Goal: Check status: Check status

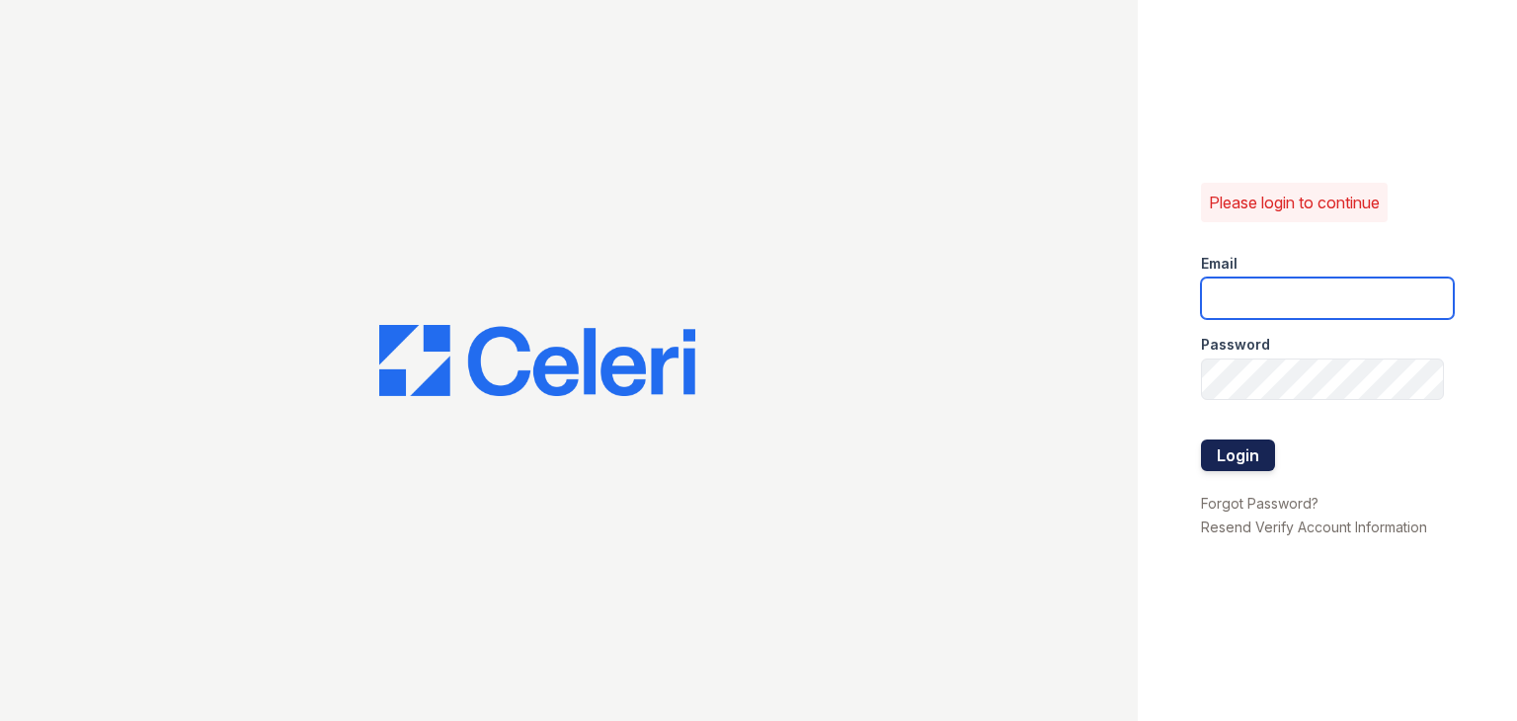
type input "ymp@mns.com"
click at [1248, 467] on button "Login" at bounding box center [1238, 456] width 74 height 32
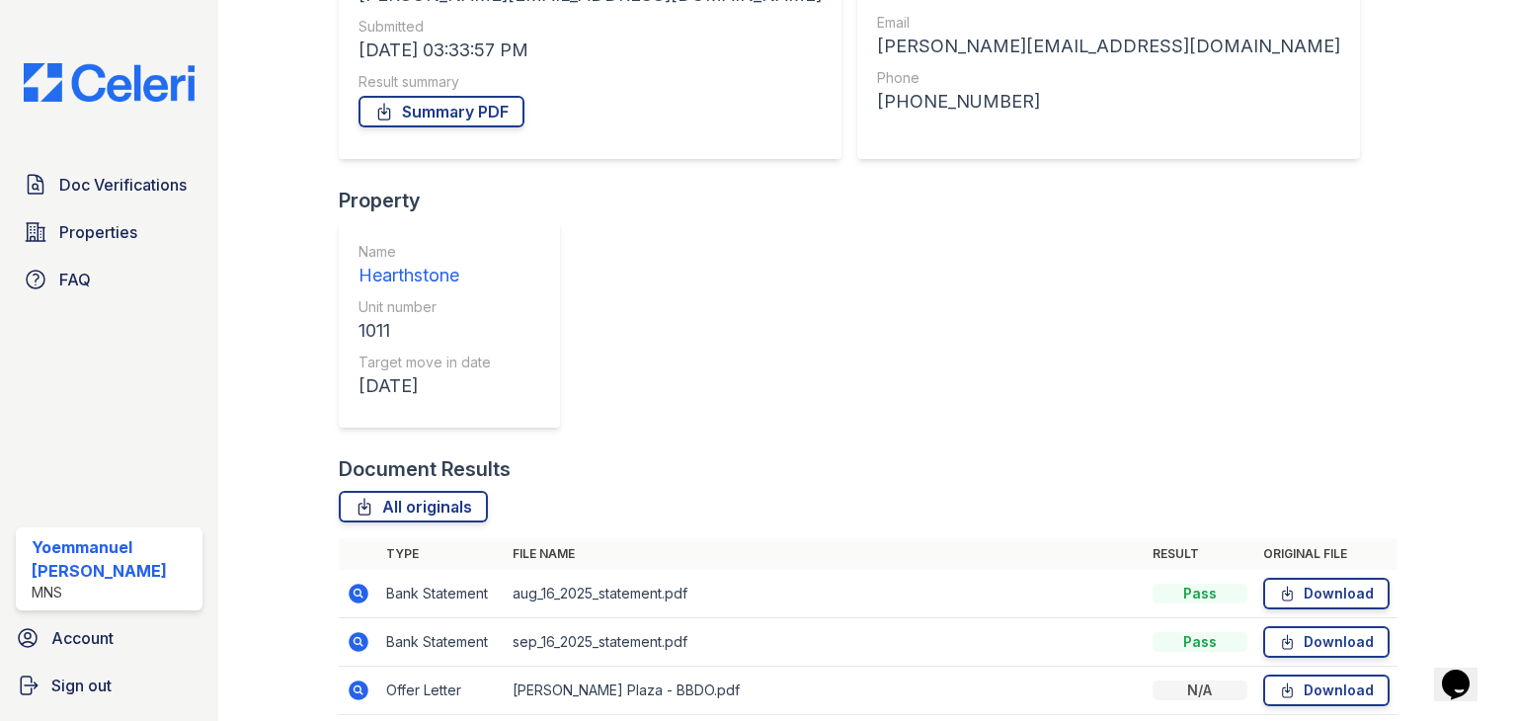
scroll to position [353, 0]
click at [361, 586] on icon at bounding box center [359, 596] width 20 height 20
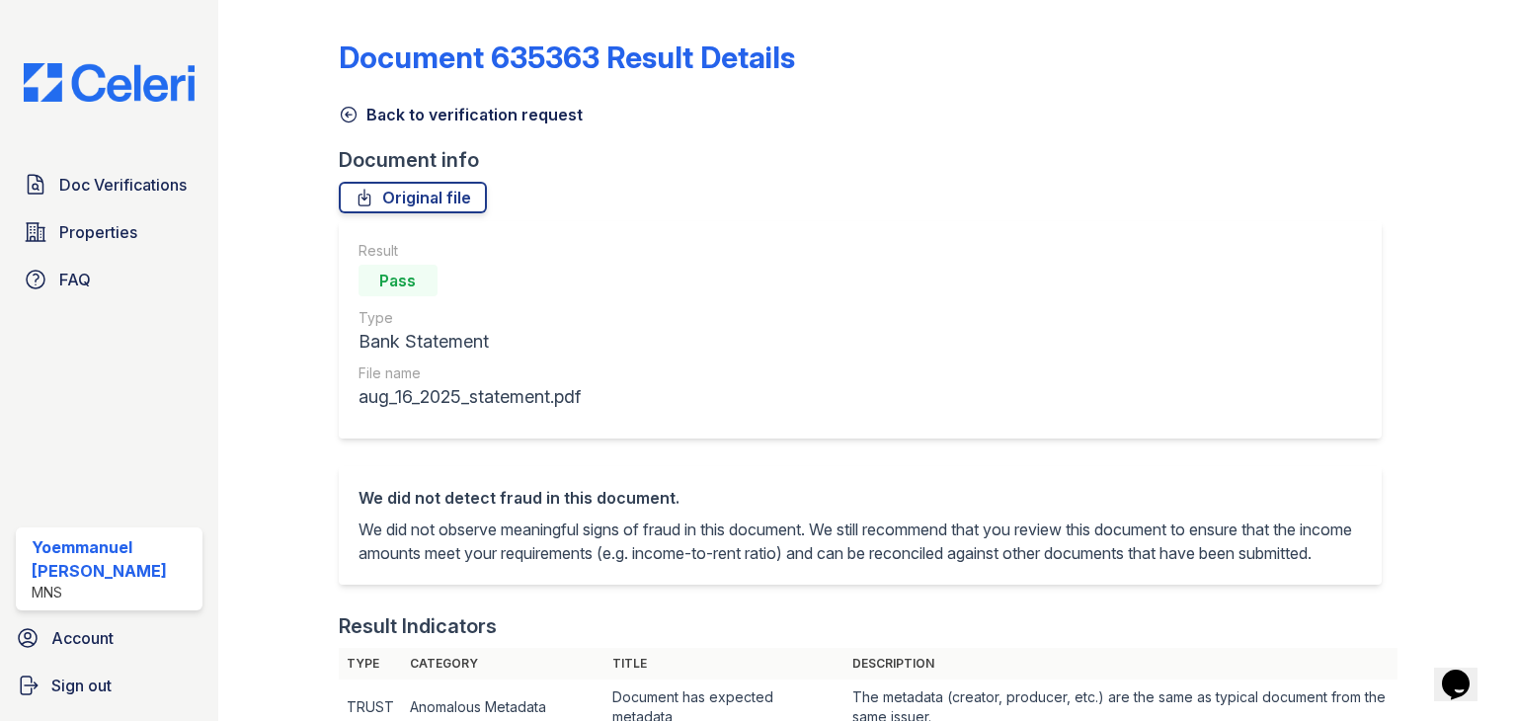
click at [352, 116] on icon at bounding box center [349, 115] width 20 height 20
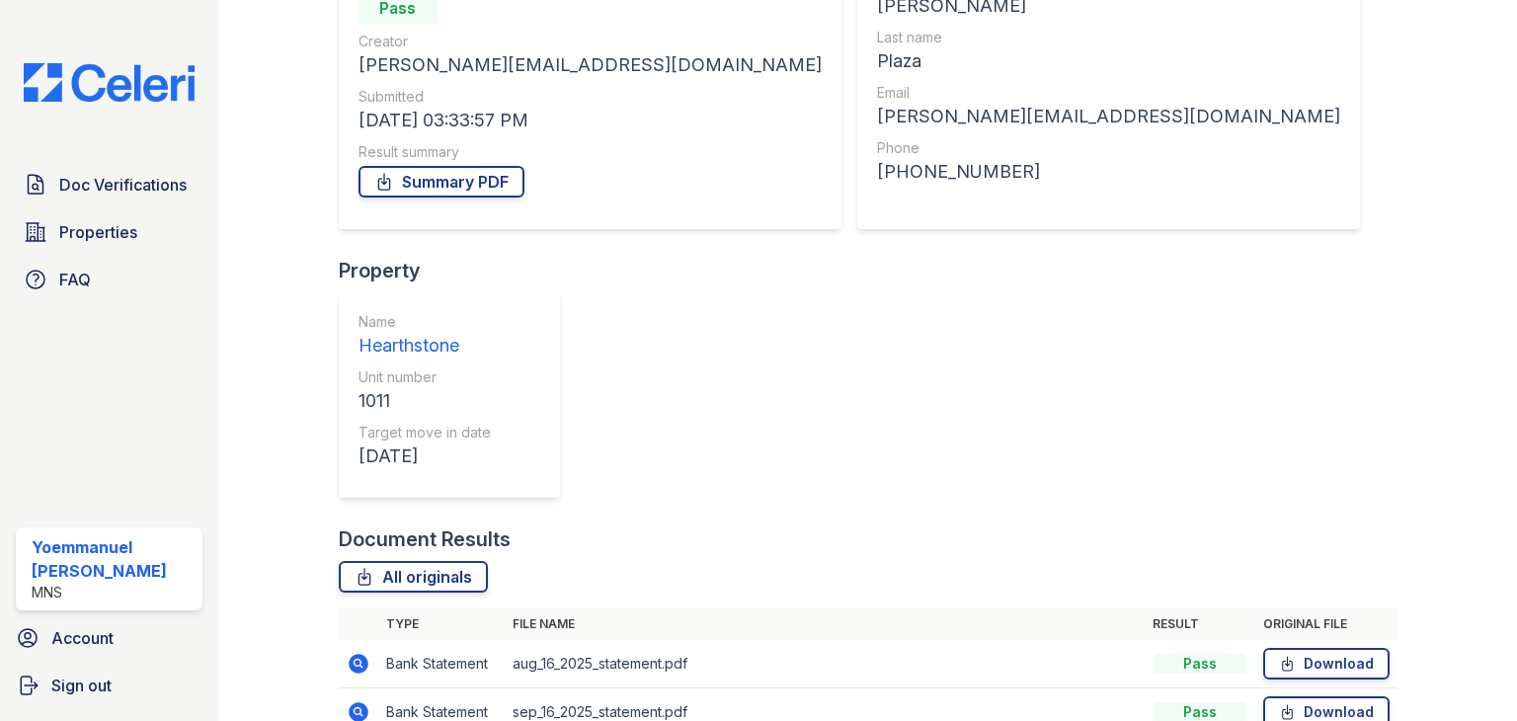
scroll to position [245, 0]
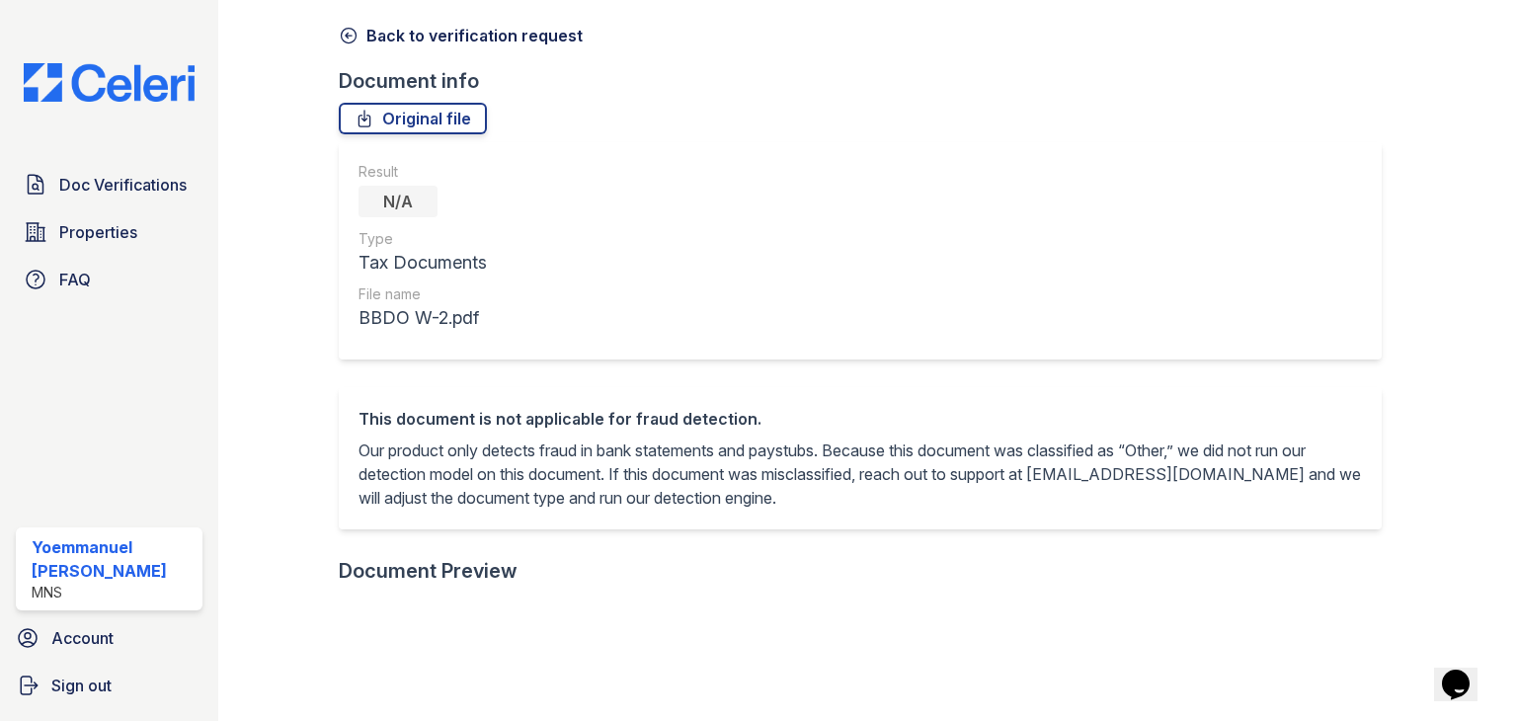
scroll to position [79, 0]
click at [356, 40] on icon at bounding box center [349, 36] width 20 height 20
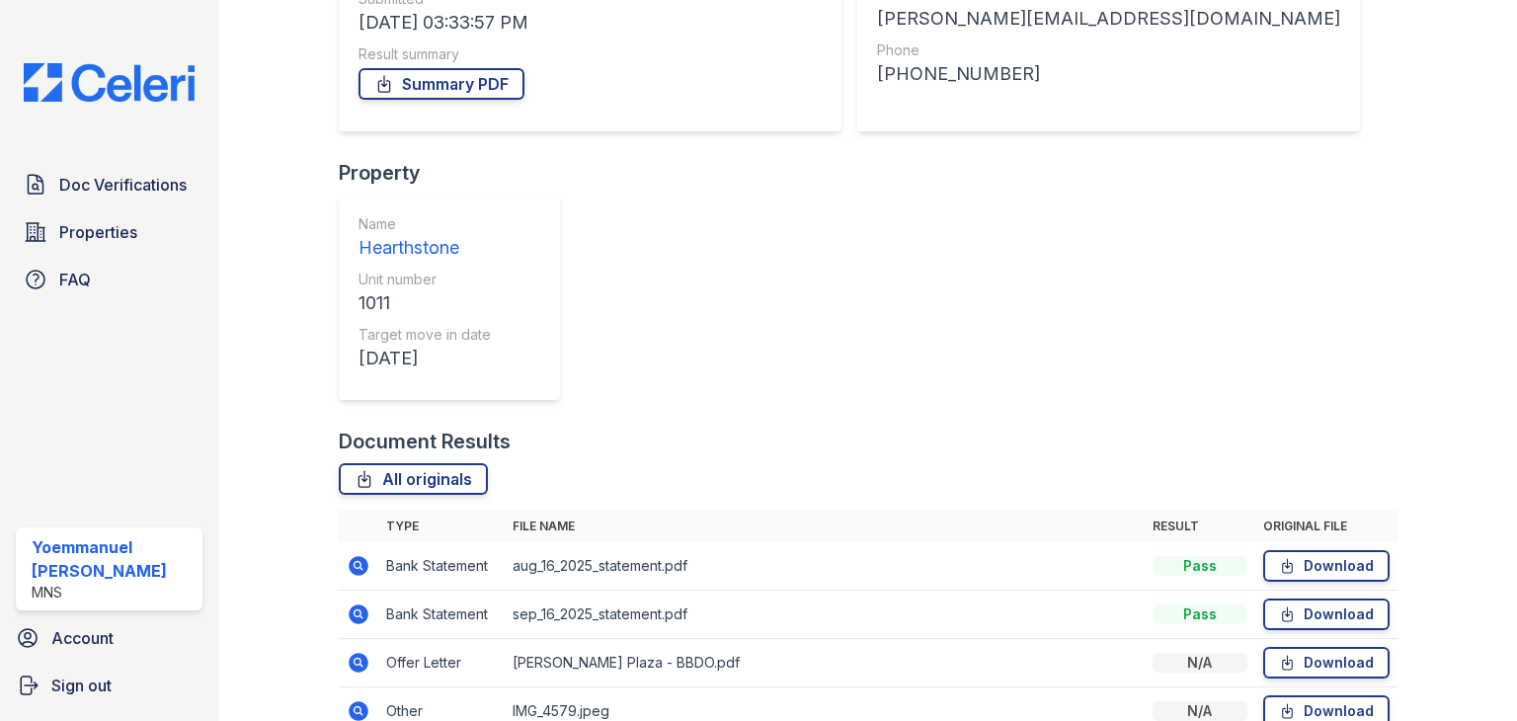
scroll to position [328, 0]
click at [357, 652] on icon at bounding box center [359, 662] width 20 height 20
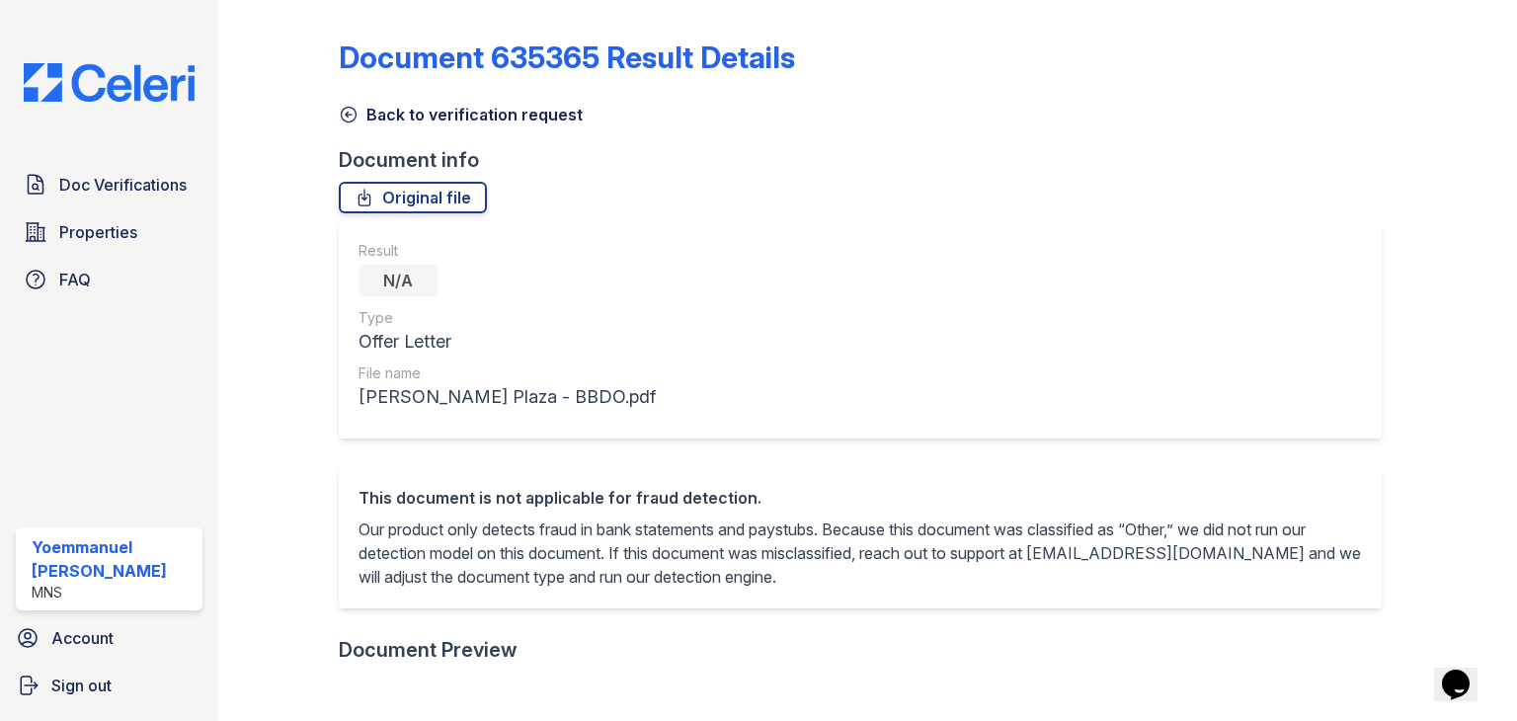
click at [352, 109] on icon at bounding box center [348, 115] width 15 height 15
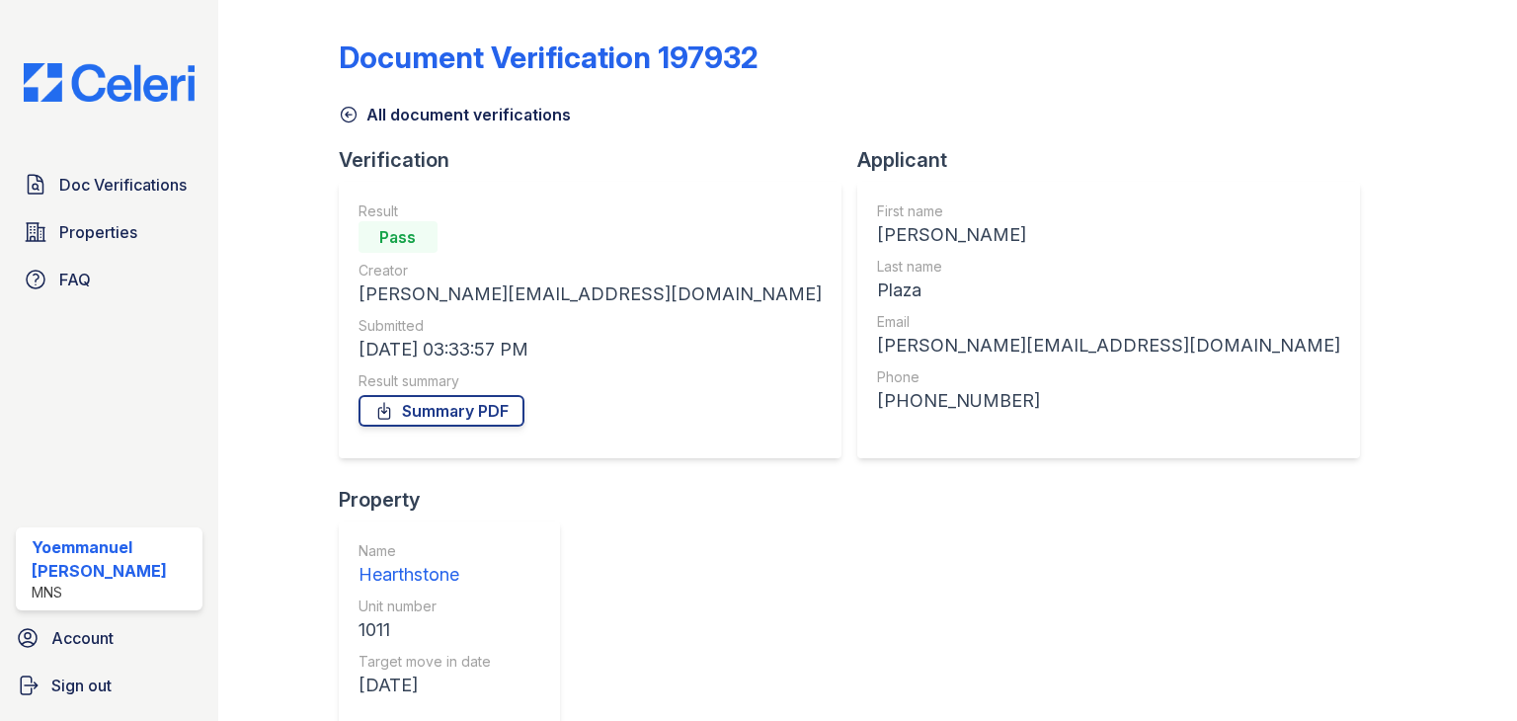
click at [344, 110] on icon at bounding box center [349, 115] width 20 height 20
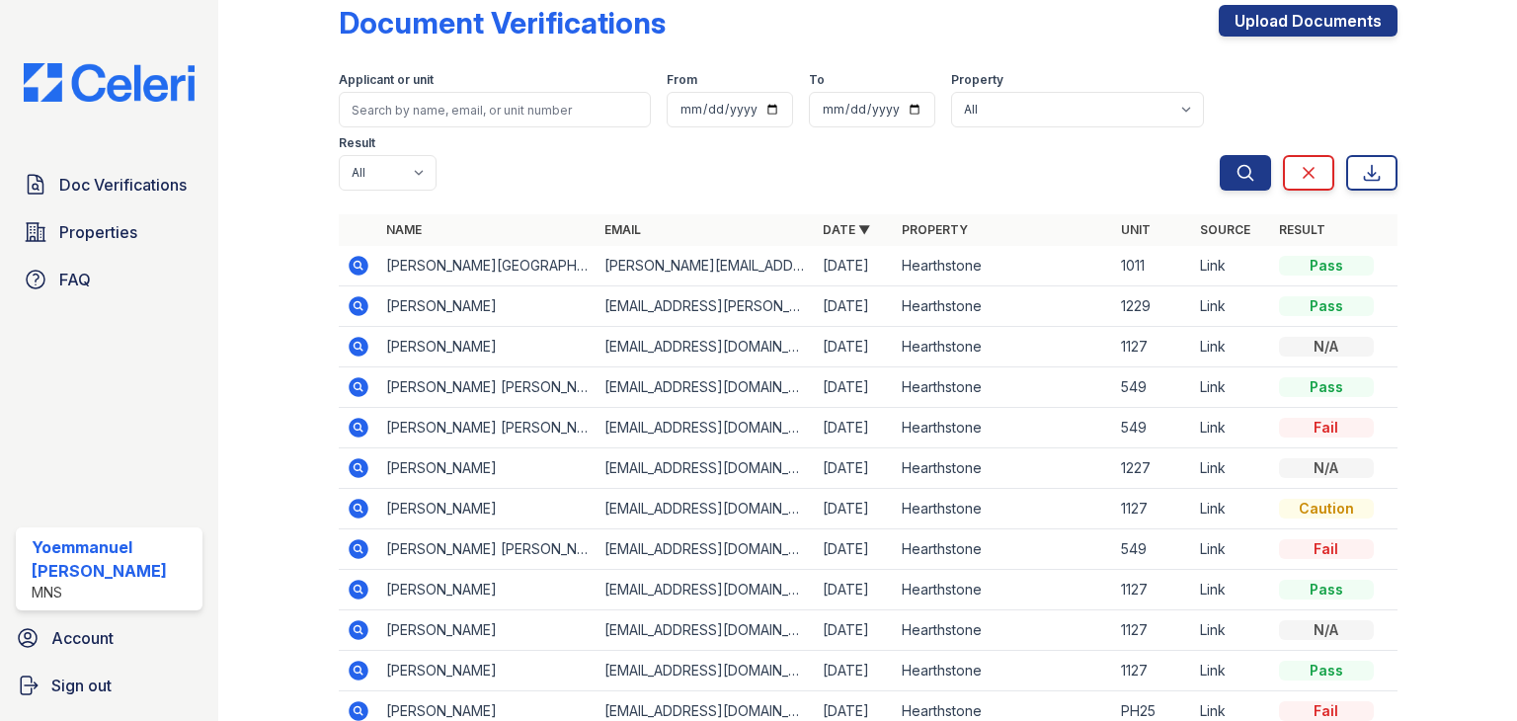
scroll to position [36, 0]
click at [357, 258] on icon at bounding box center [359, 265] width 20 height 20
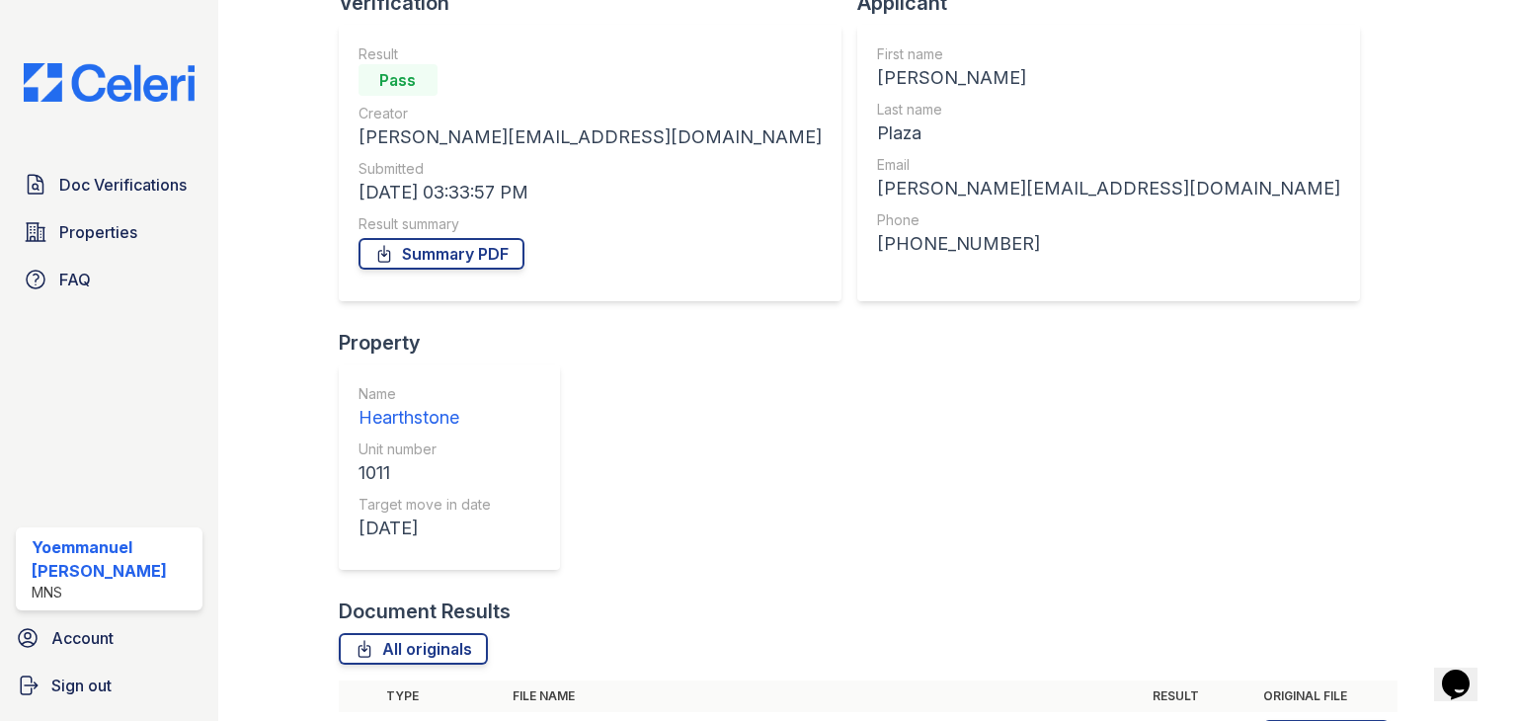
scroll to position [206, 0]
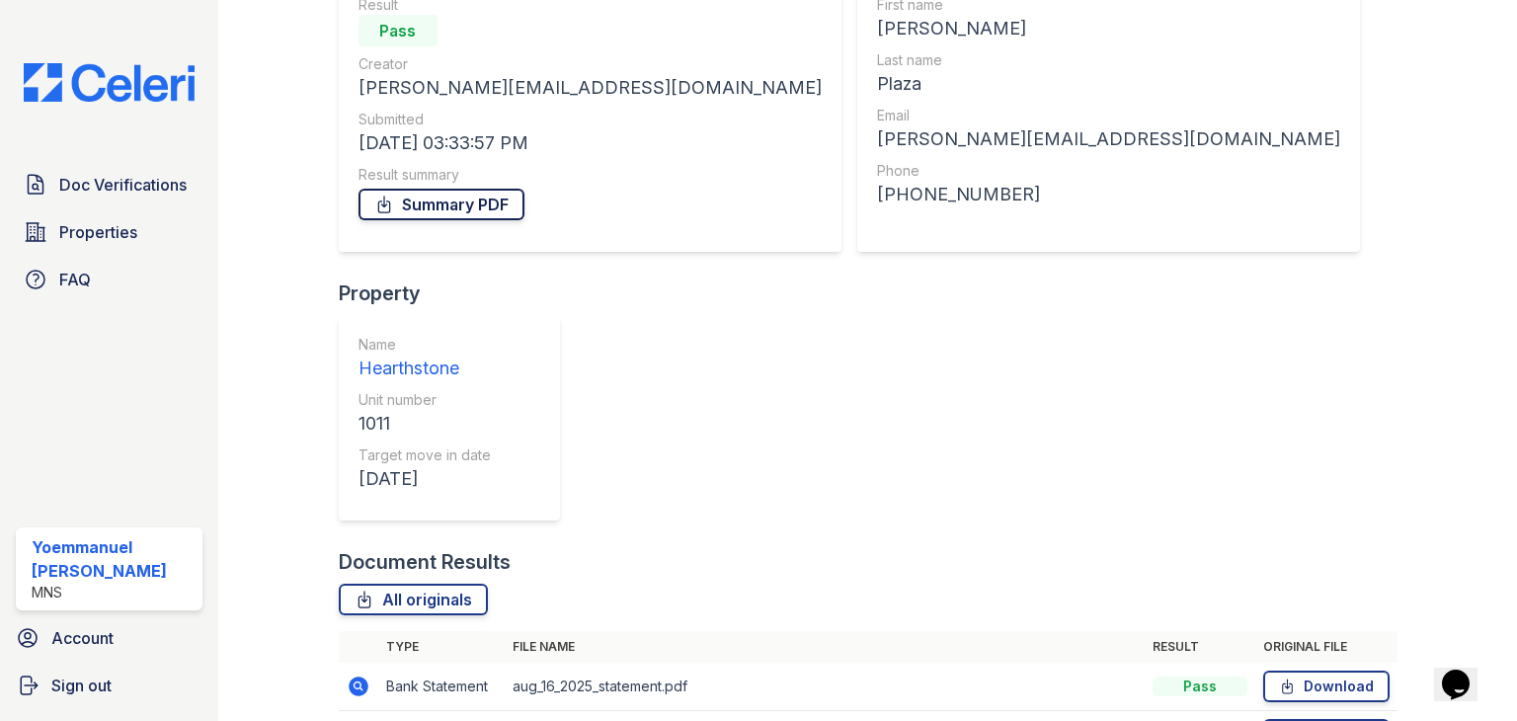
click at [452, 207] on link "Summary PDF" at bounding box center [442, 205] width 166 height 32
click at [386, 584] on link "All originals" at bounding box center [413, 600] width 149 height 32
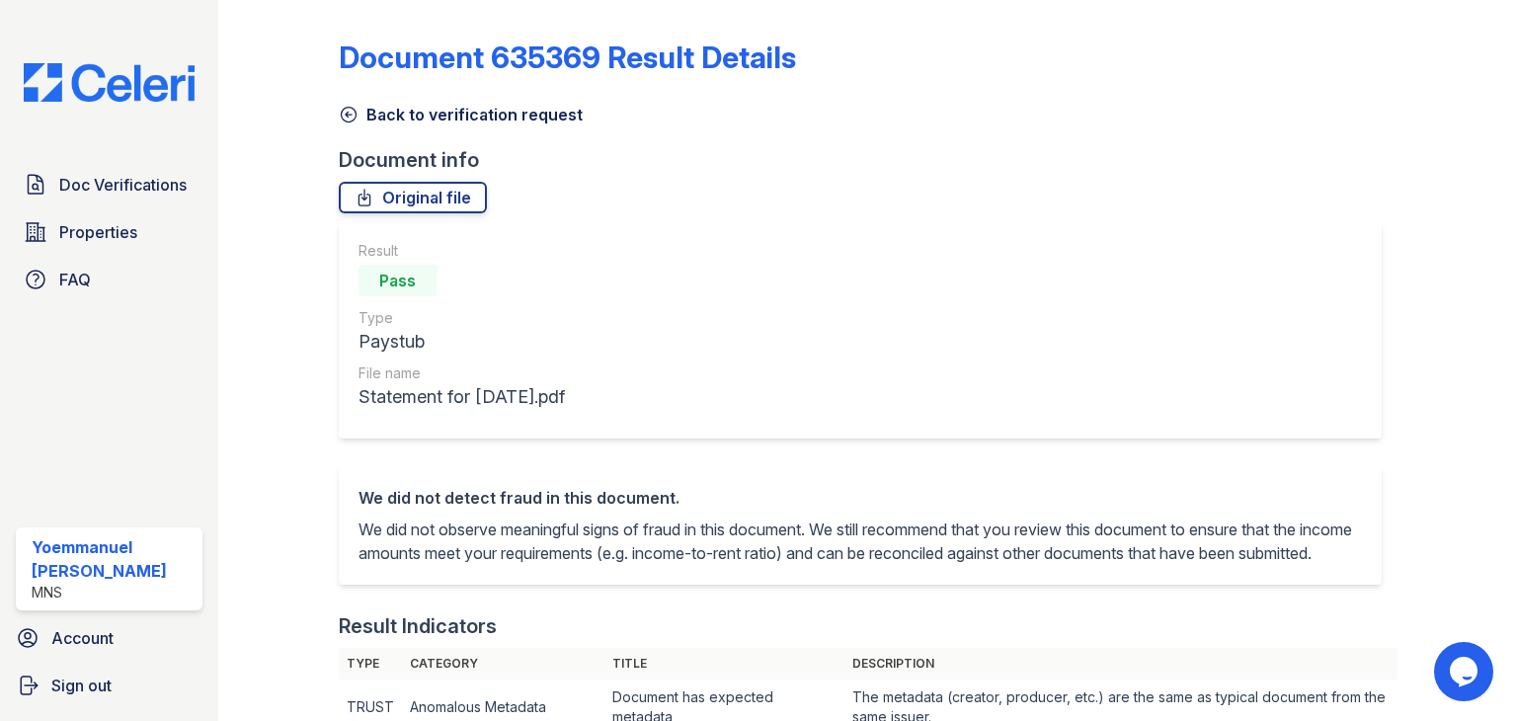
click at [349, 120] on icon at bounding box center [349, 115] width 20 height 20
